Goal: Task Accomplishment & Management: Manage account settings

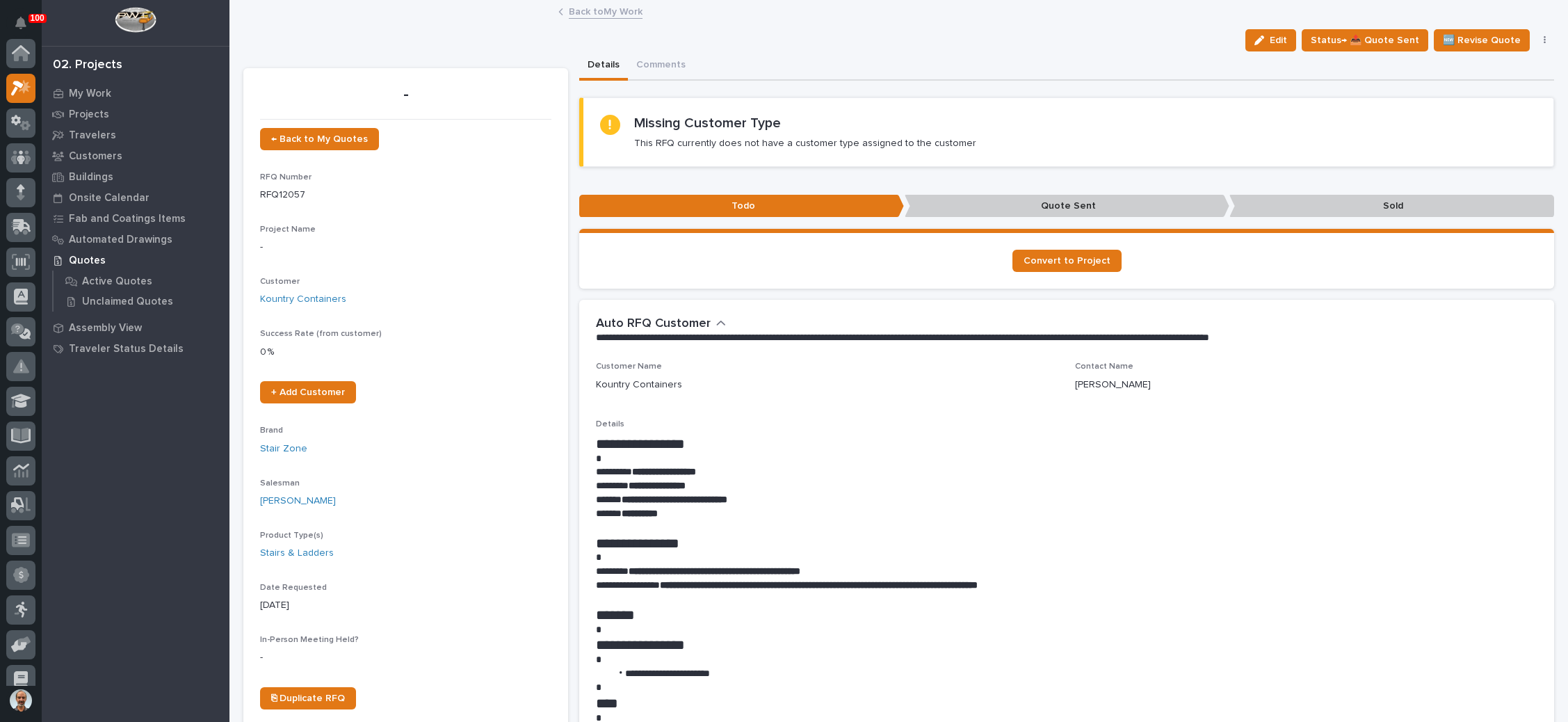
scroll to position [34, 0]
click at [341, 134] on span "← Back to My Quotes" at bounding box center [319, 139] width 97 height 10
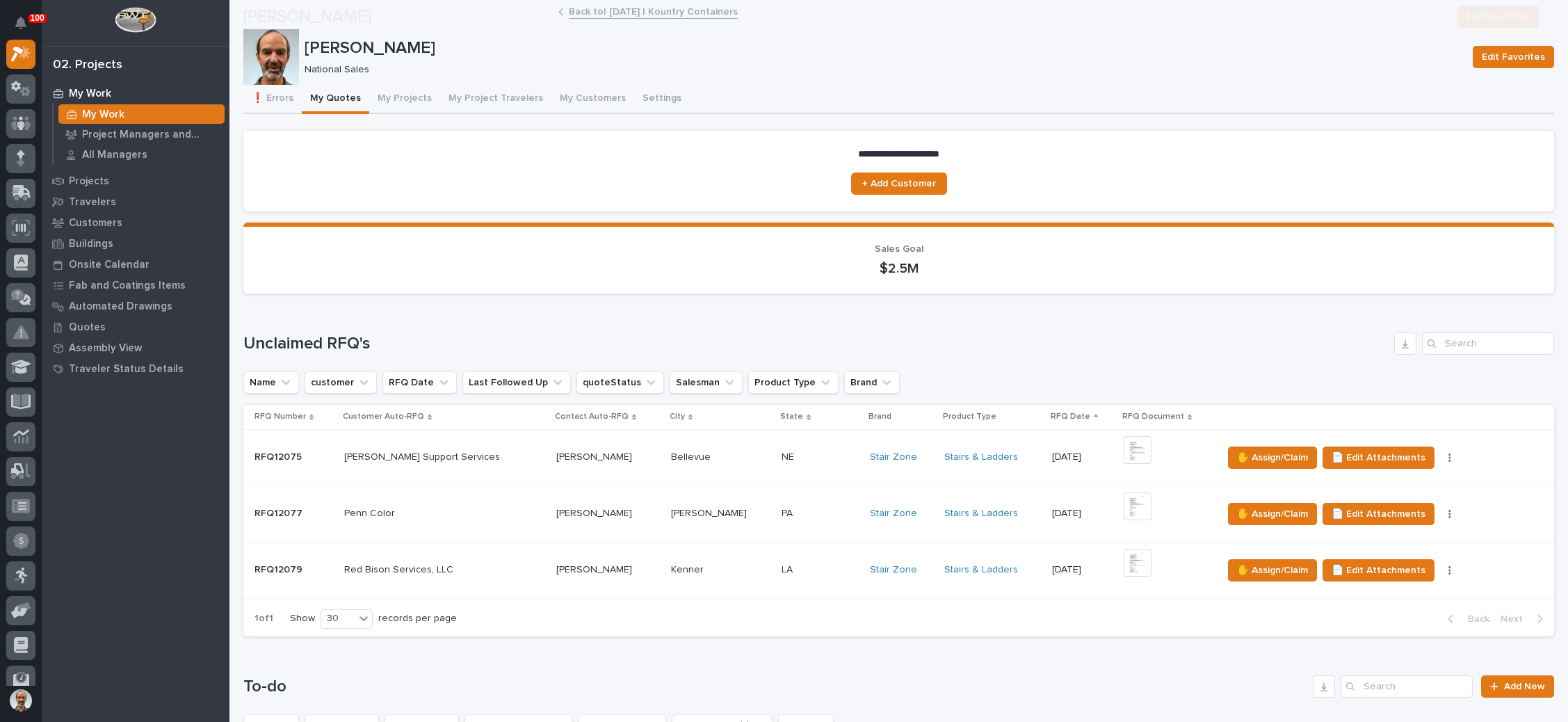
scroll to position [209, 0]
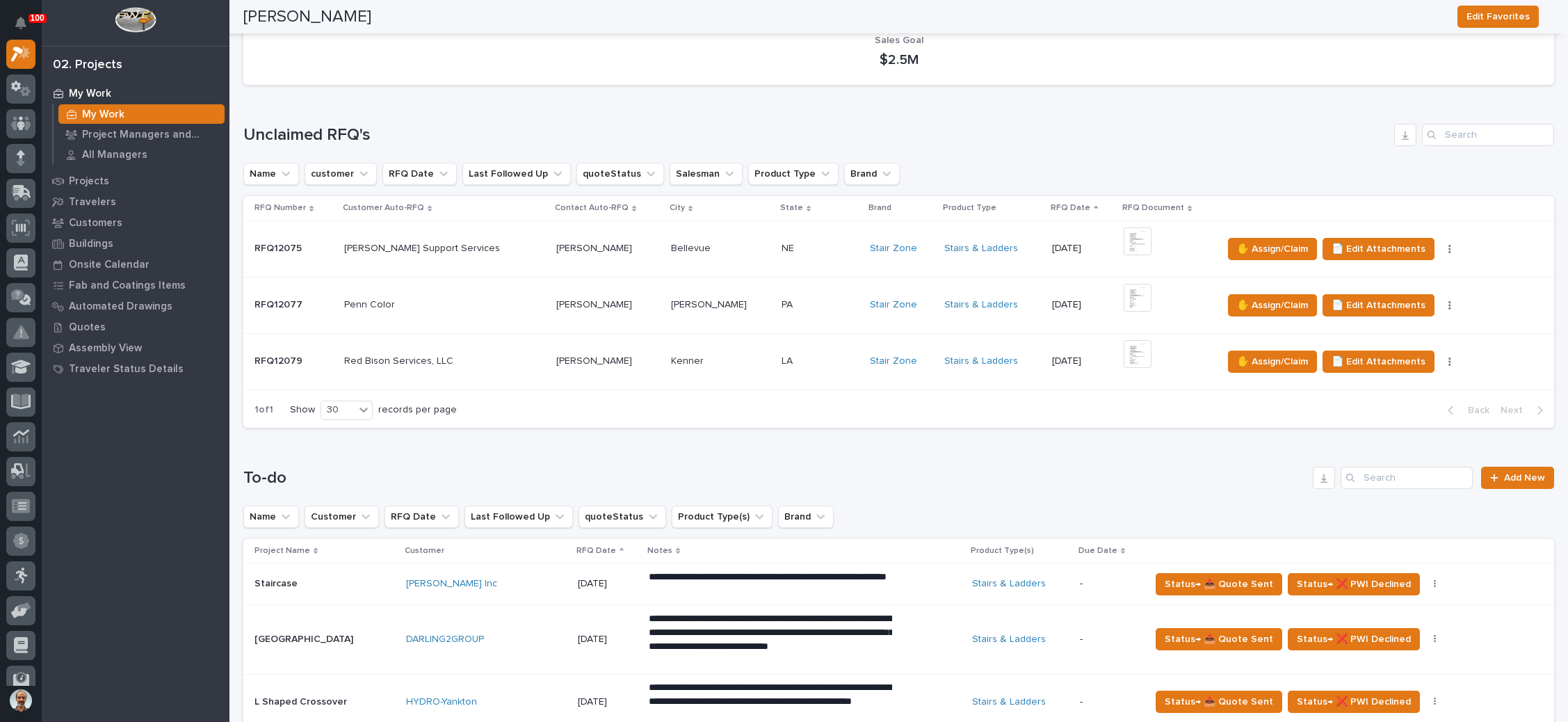
click at [781, 249] on p at bounding box center [820, 248] width 77 height 12
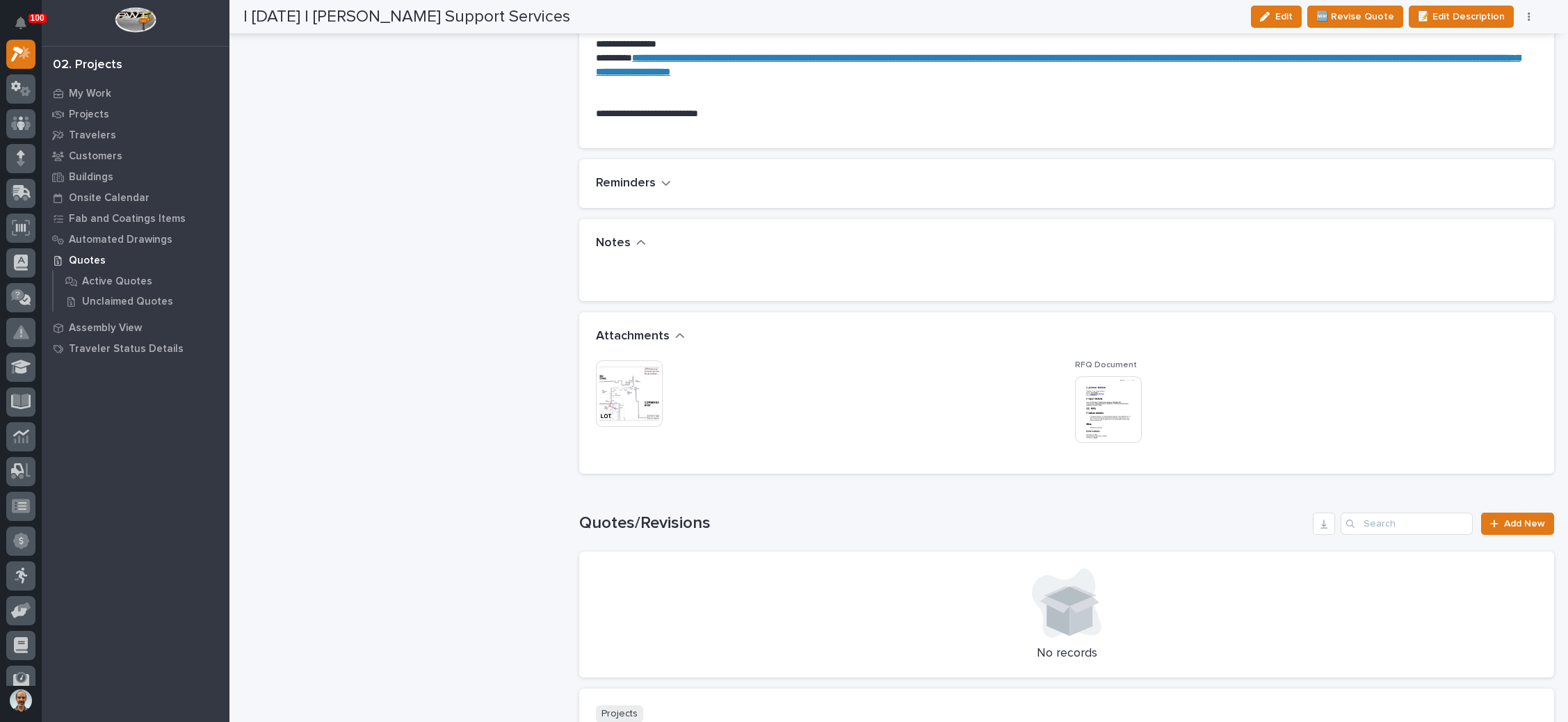
scroll to position [939, 0]
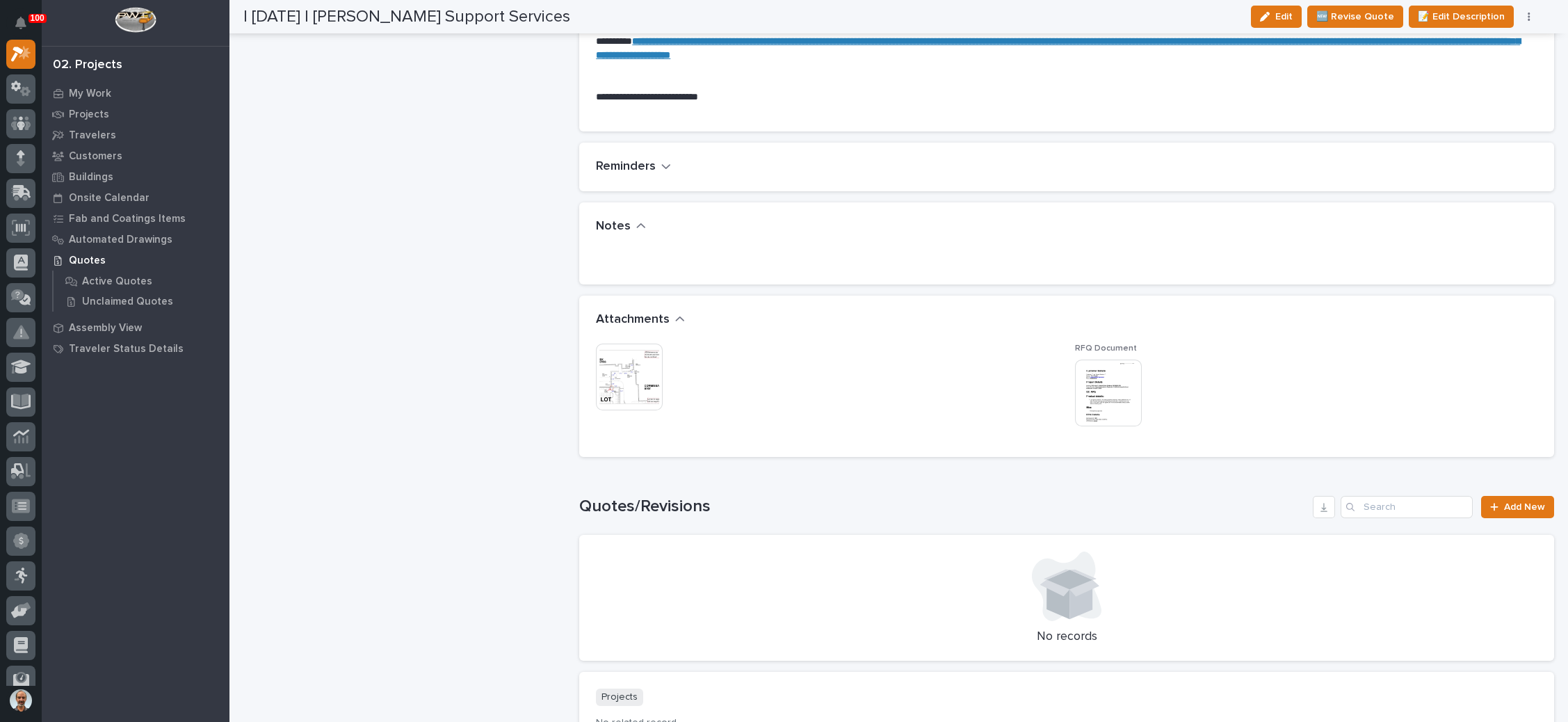
click at [1091, 406] on img at bounding box center [1109, 393] width 67 height 67
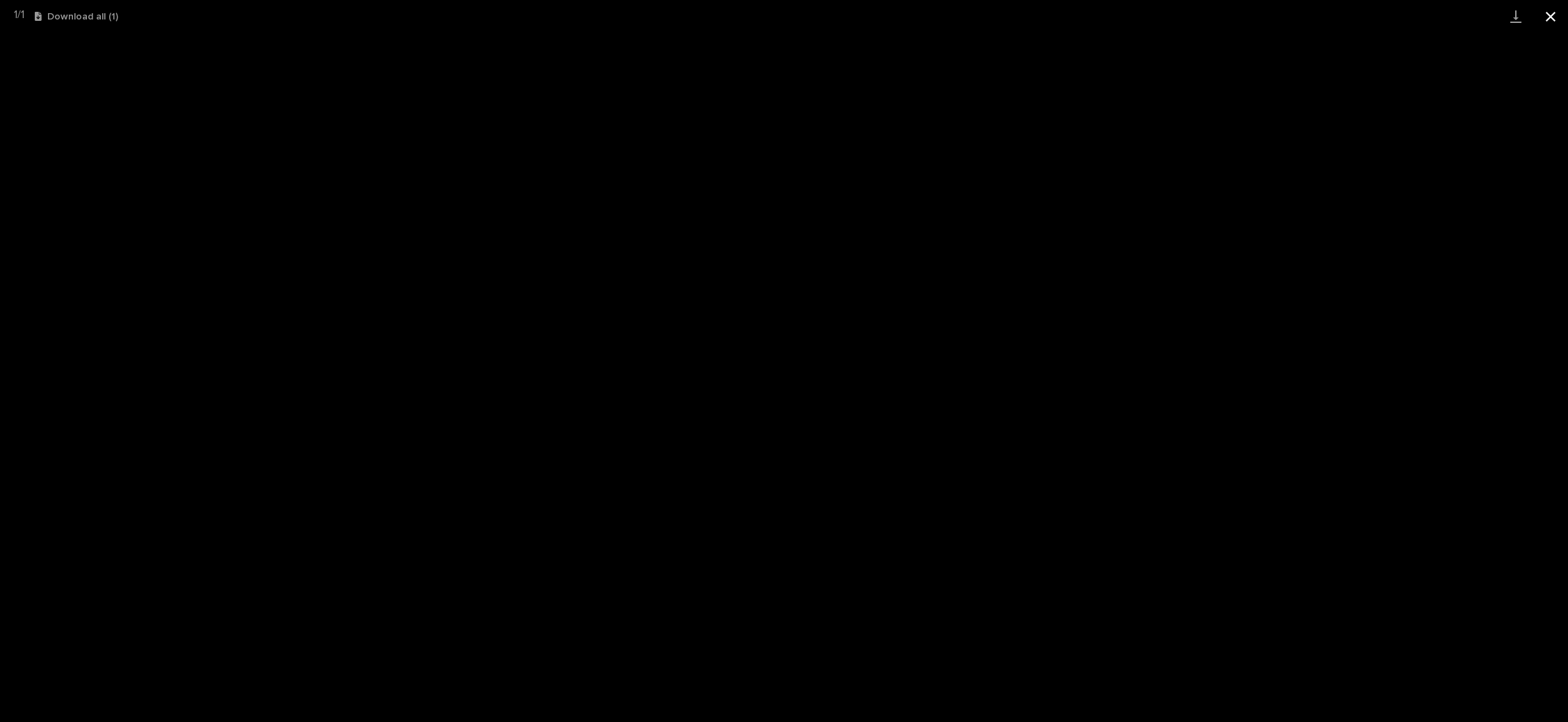
click at [1556, 24] on button "Close gallery" at bounding box center [1550, 16] width 35 height 33
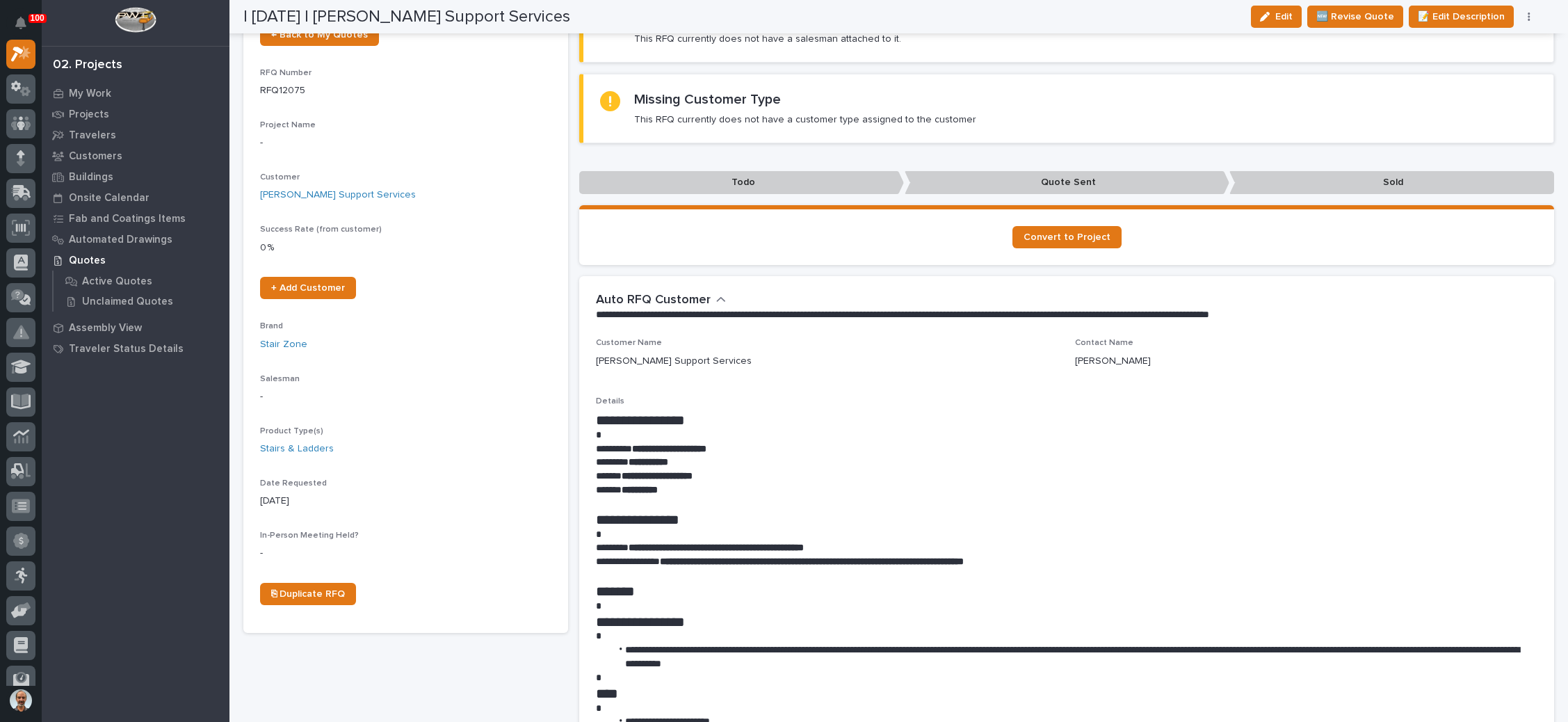
scroll to position [0, 0]
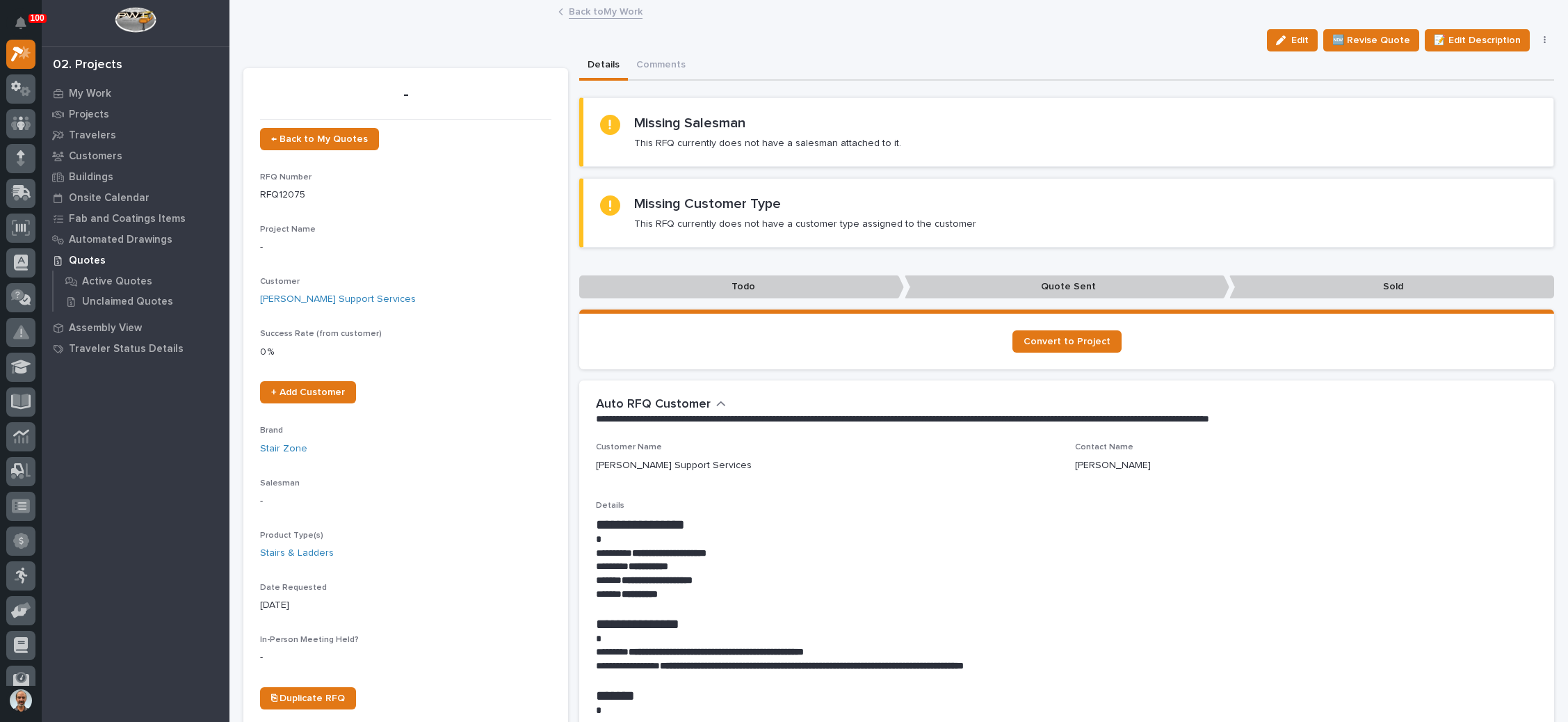
click at [1536, 38] on button "button" at bounding box center [1545, 40] width 19 height 10
click at [1472, 109] on span "✋ Assign/Claim" at bounding box center [1467, 113] width 71 height 17
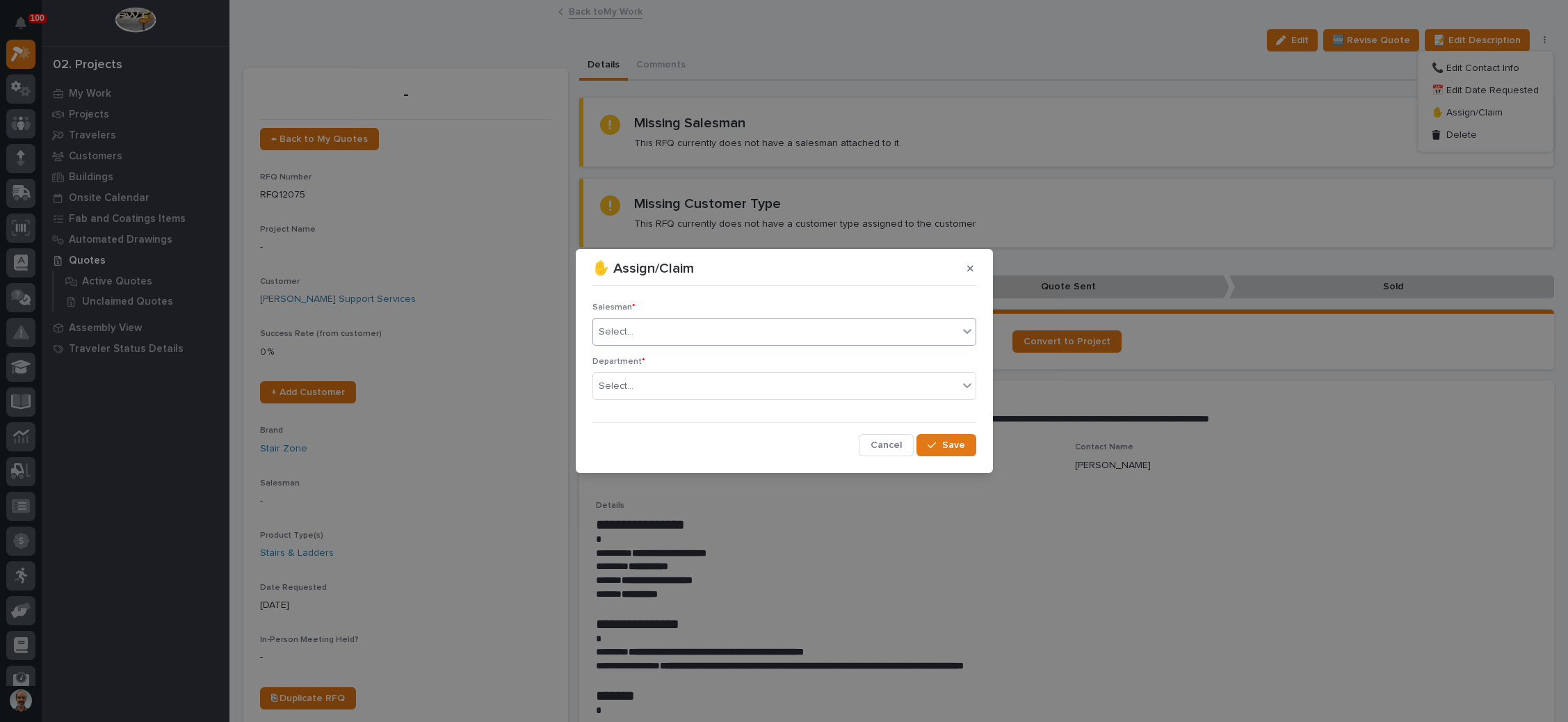
click at [747, 338] on div "Select..." at bounding box center [776, 332] width 365 height 23
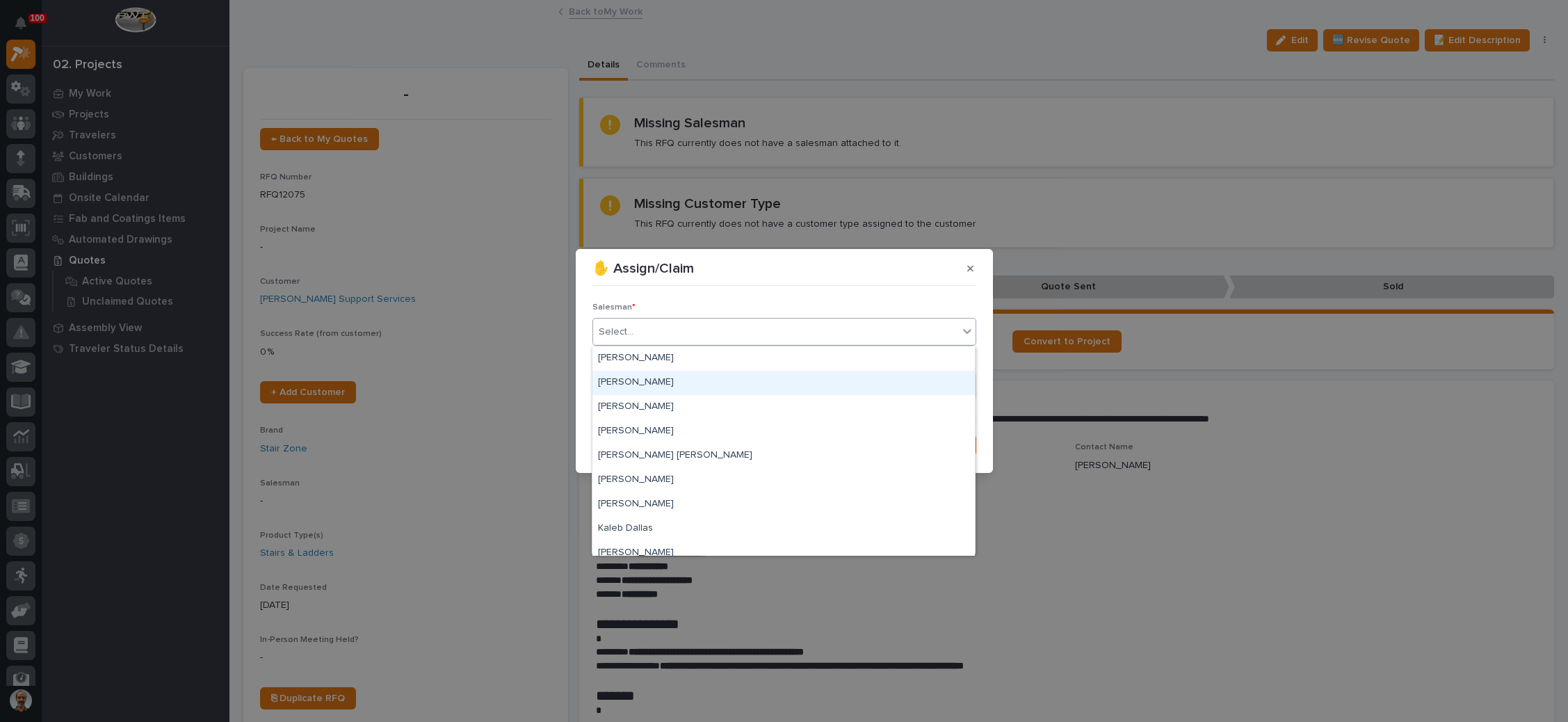
click at [705, 381] on div "[PERSON_NAME]" at bounding box center [784, 382] width 382 height 24
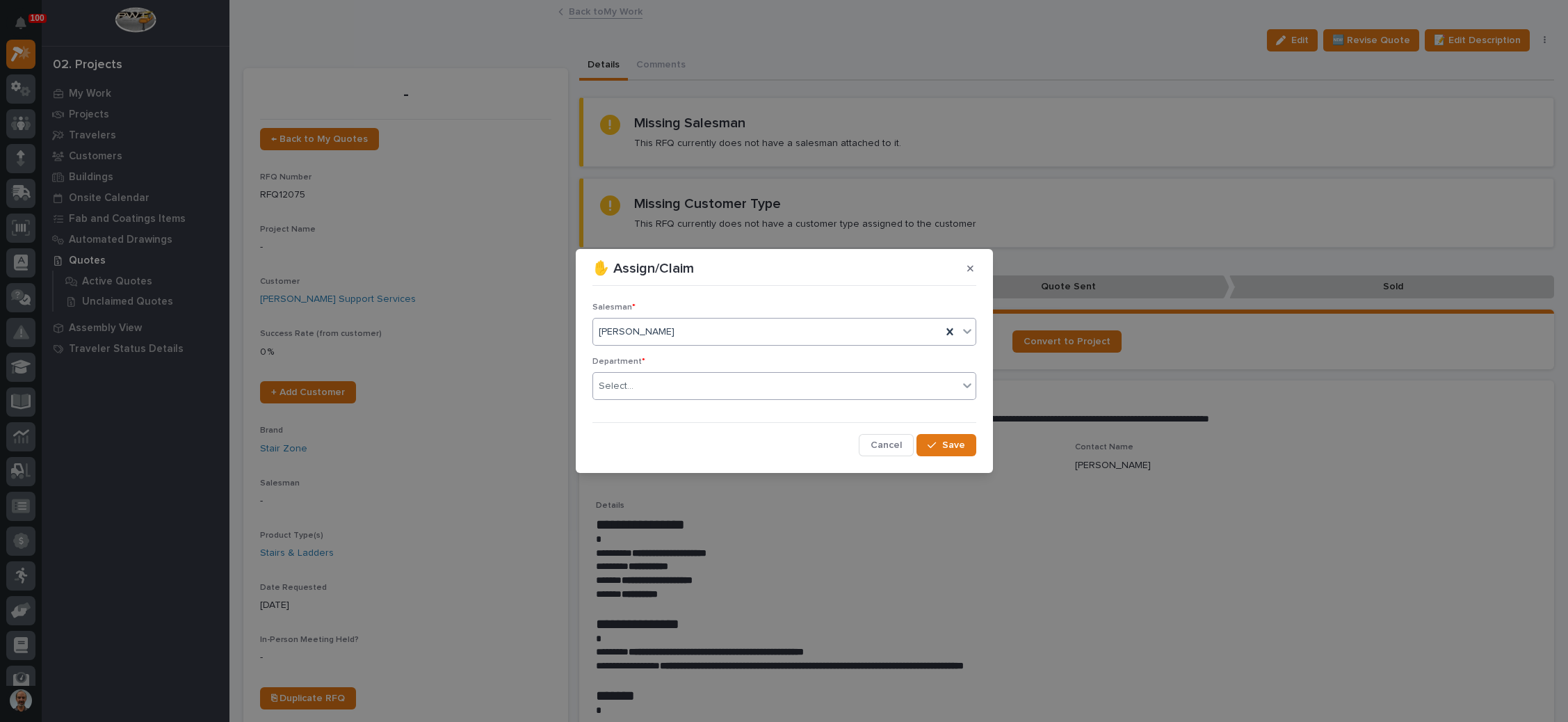
click at [703, 388] on div "Select..." at bounding box center [776, 387] width 365 height 23
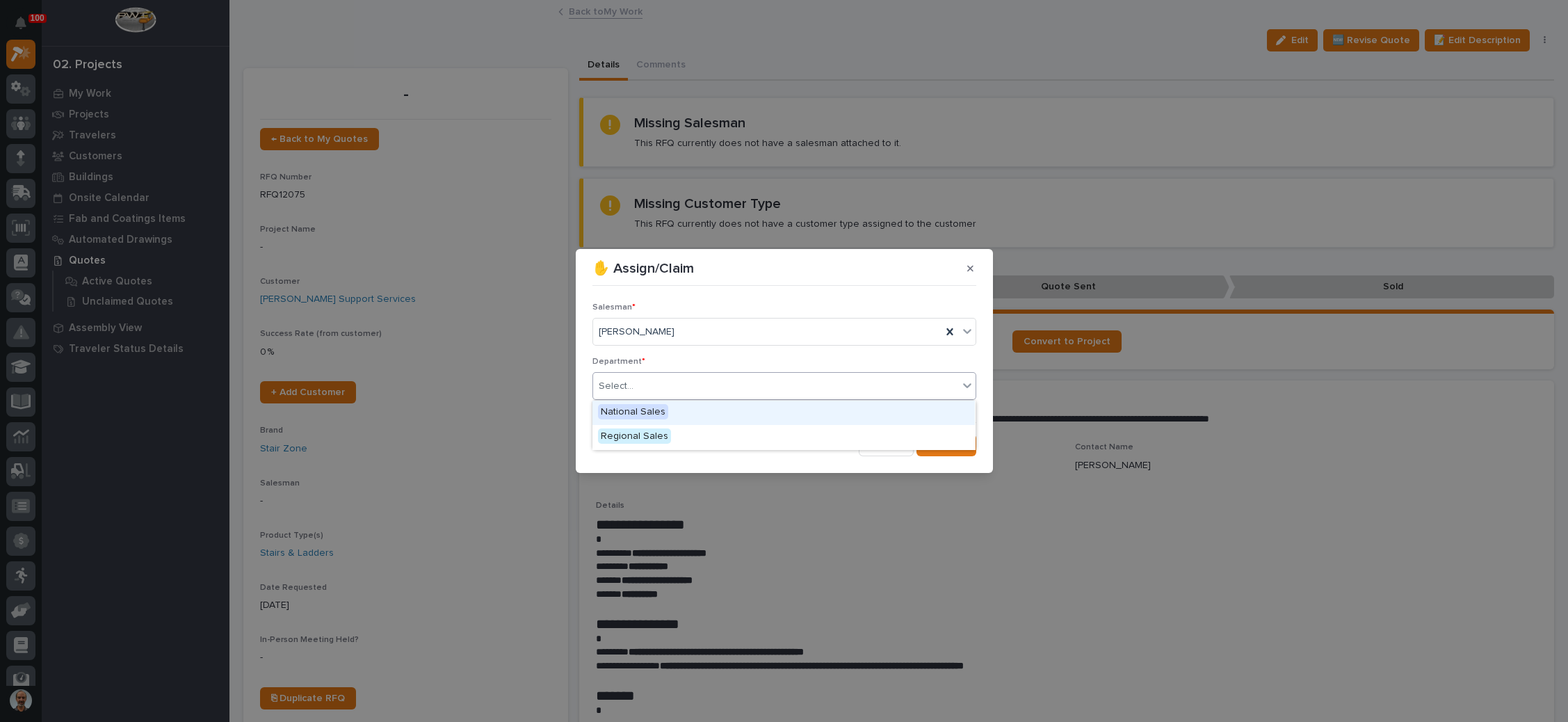
click at [683, 412] on div "National Sales" at bounding box center [784, 412] width 382 height 24
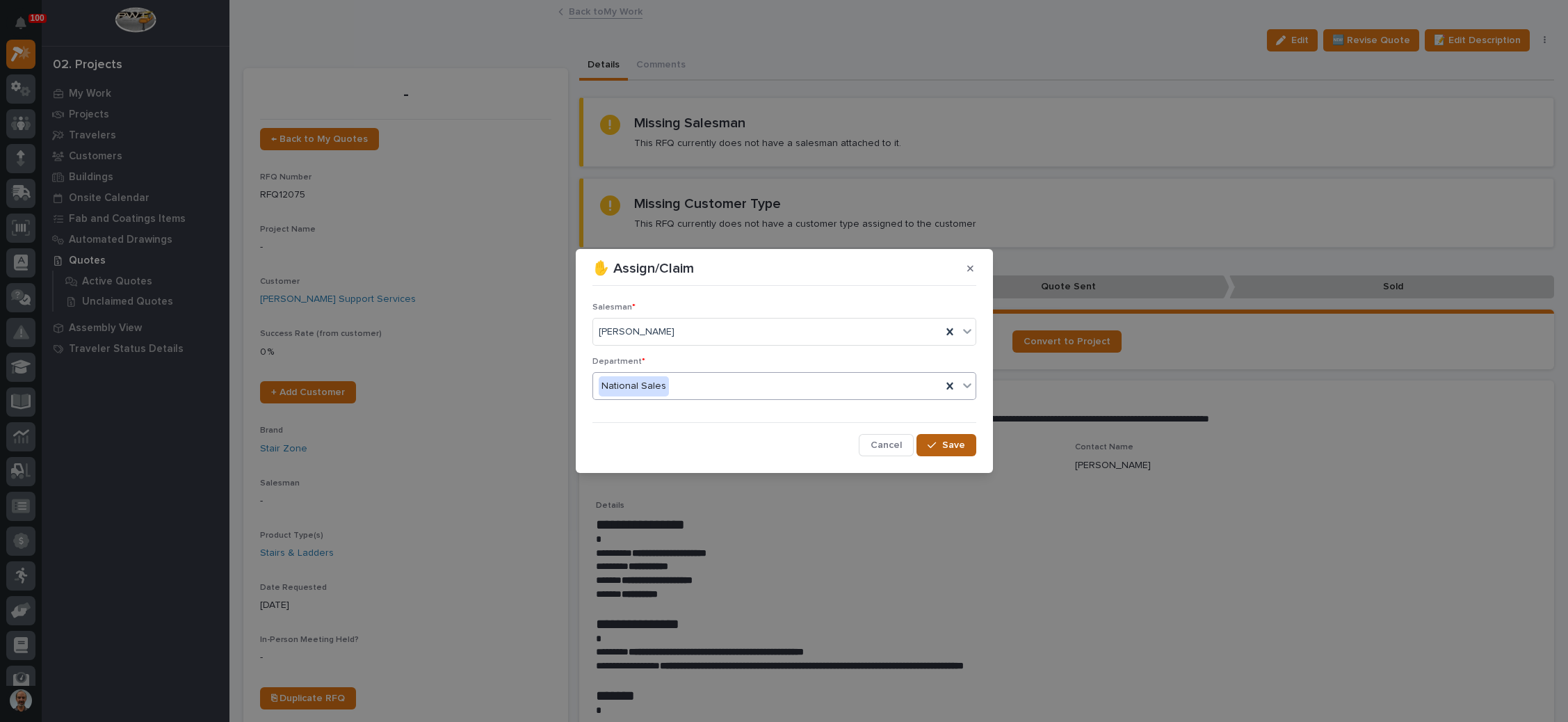
click at [932, 439] on button "Save" at bounding box center [946, 445] width 59 height 22
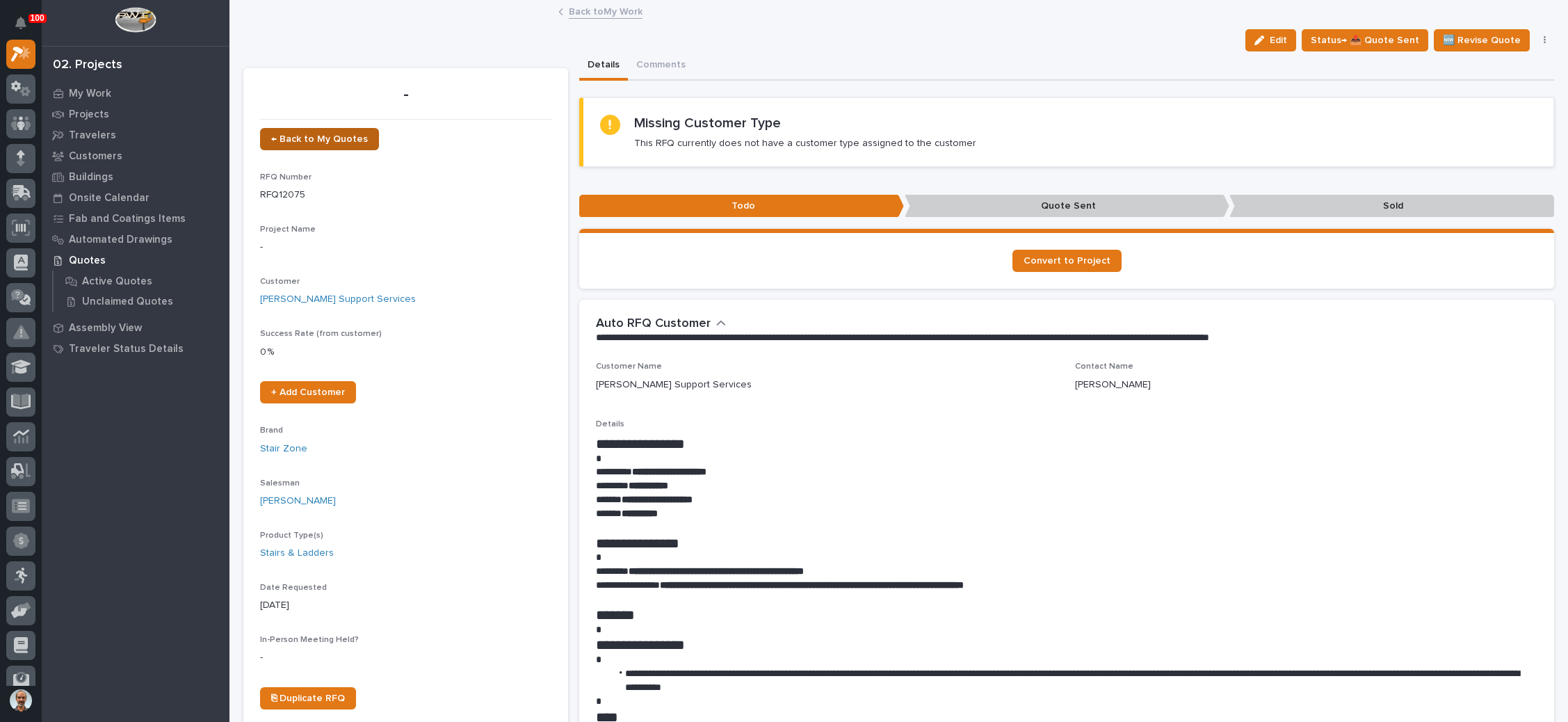
click at [343, 137] on span "← Back to My Quotes" at bounding box center [319, 139] width 97 height 10
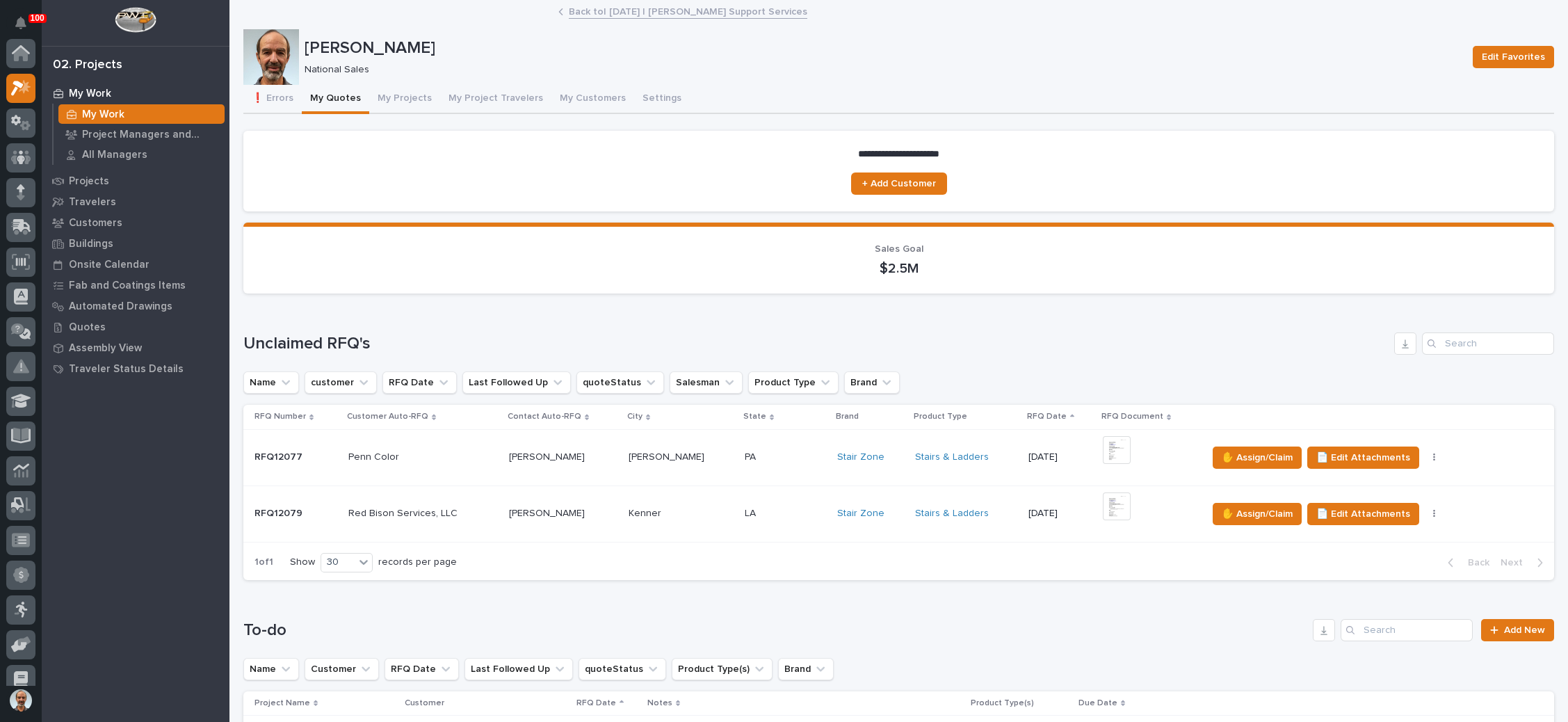
scroll to position [34, 0]
